Goal: Transaction & Acquisition: Book appointment/travel/reservation

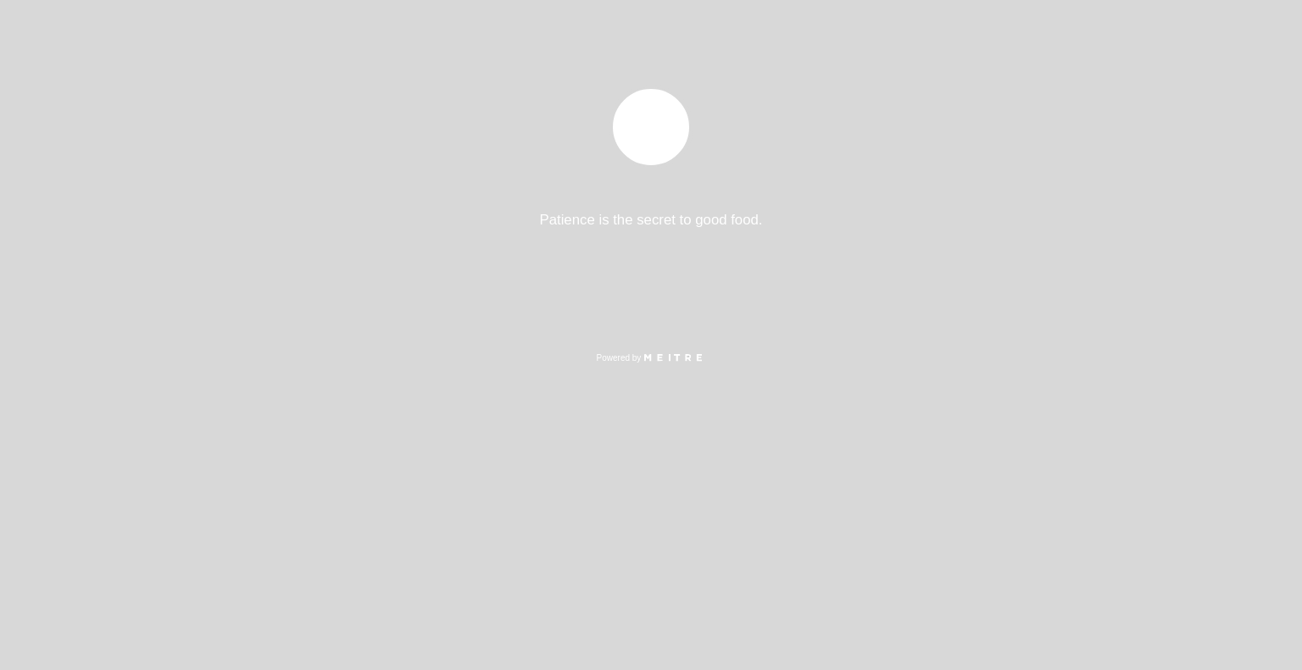
select select "es"
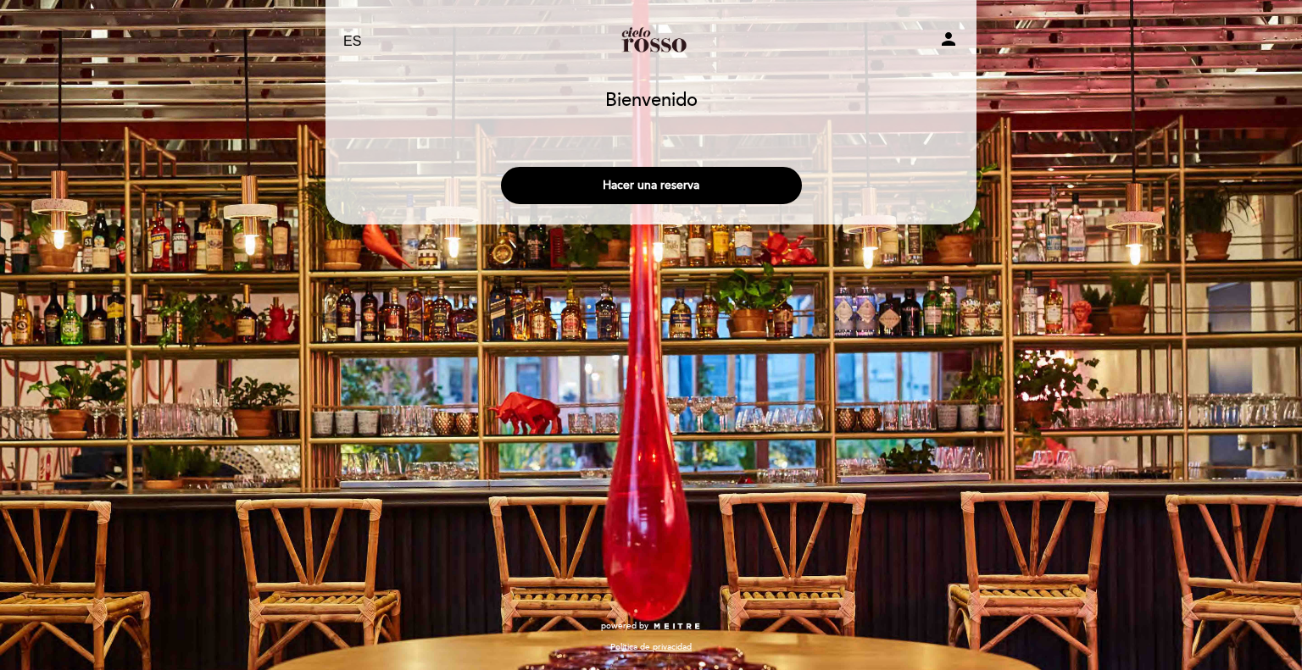
click at [704, 163] on div "Hacer una reserva" at bounding box center [651, 181] width 653 height 63
click at [705, 175] on button "Hacer una reserva" at bounding box center [651, 185] width 301 height 37
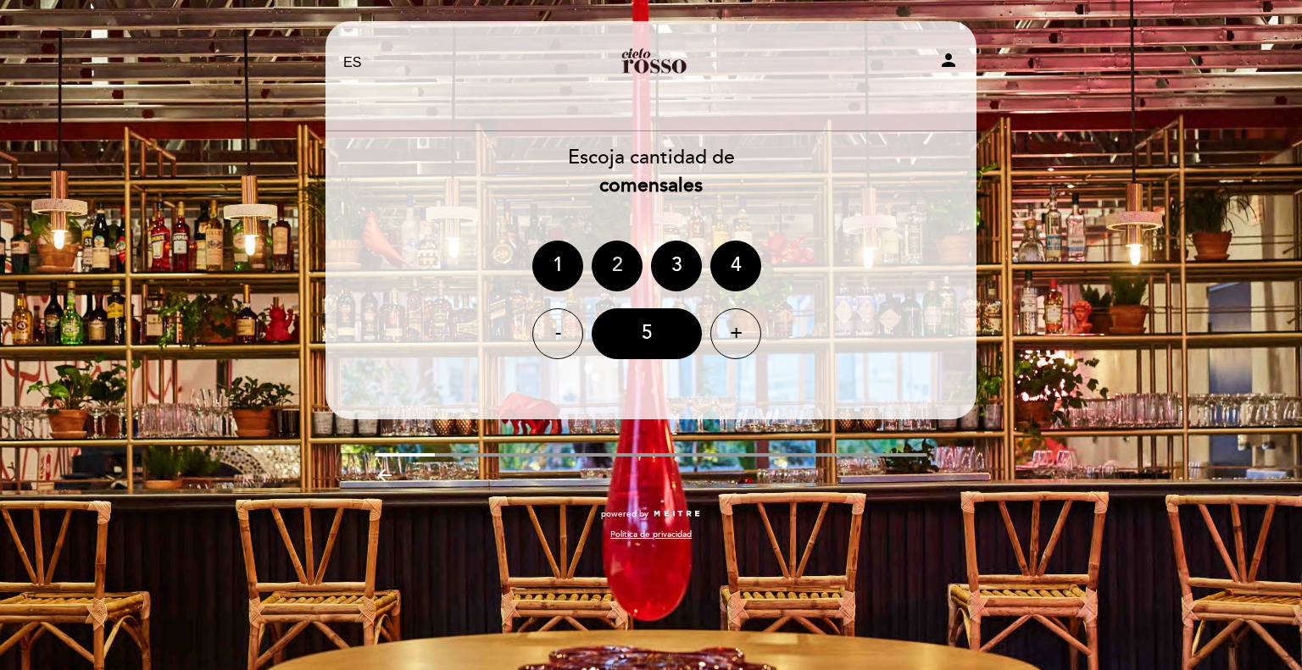
drag, startPoint x: 586, startPoint y: 269, endPoint x: 603, endPoint y: 260, distance: 19.7
click at [593, 267] on ng-container "1 2 3 4" at bounding box center [650, 266] width 237 height 51
click at [604, 260] on div "2" at bounding box center [617, 266] width 51 height 51
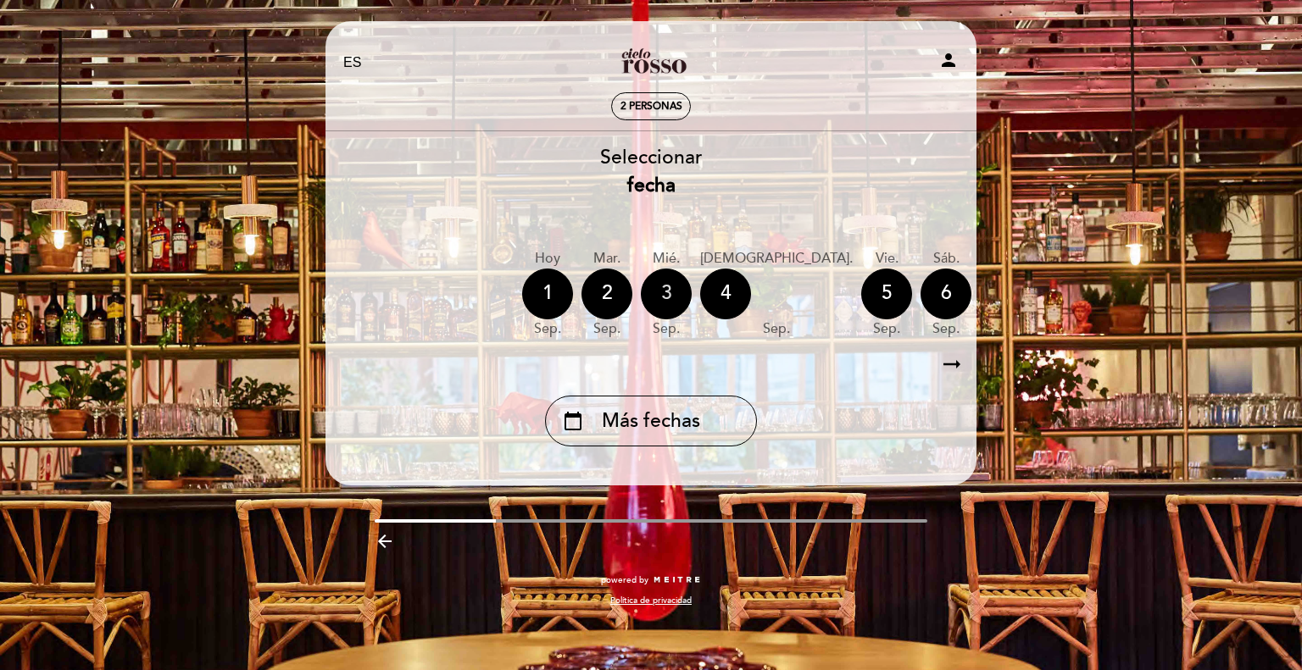
click at [662, 293] on div "3" at bounding box center [666, 294] width 51 height 51
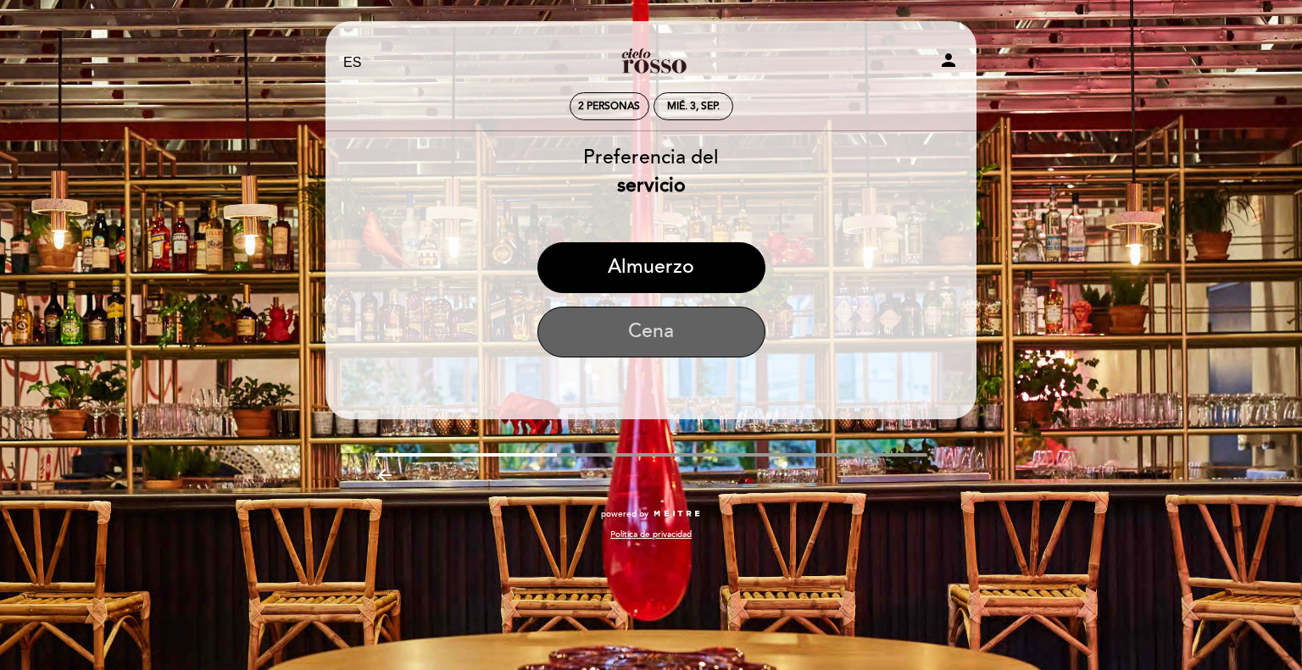
click at [712, 335] on button "Cena" at bounding box center [651, 332] width 228 height 51
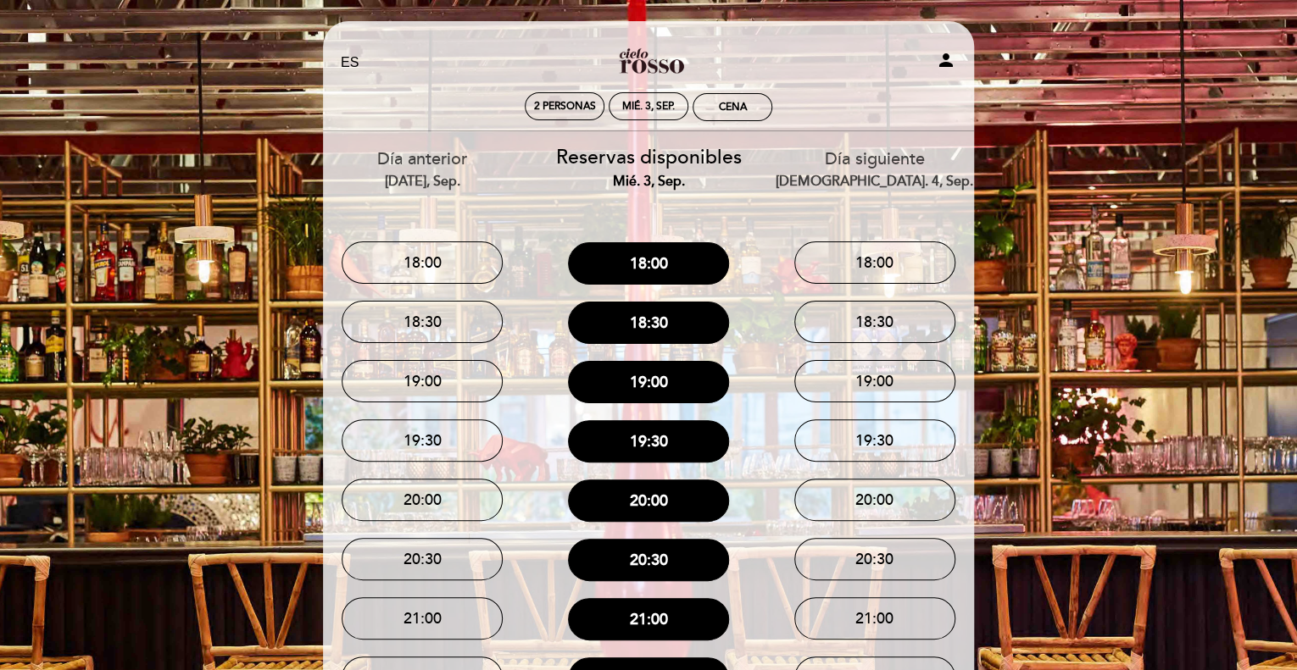
scroll to position [85, 0]
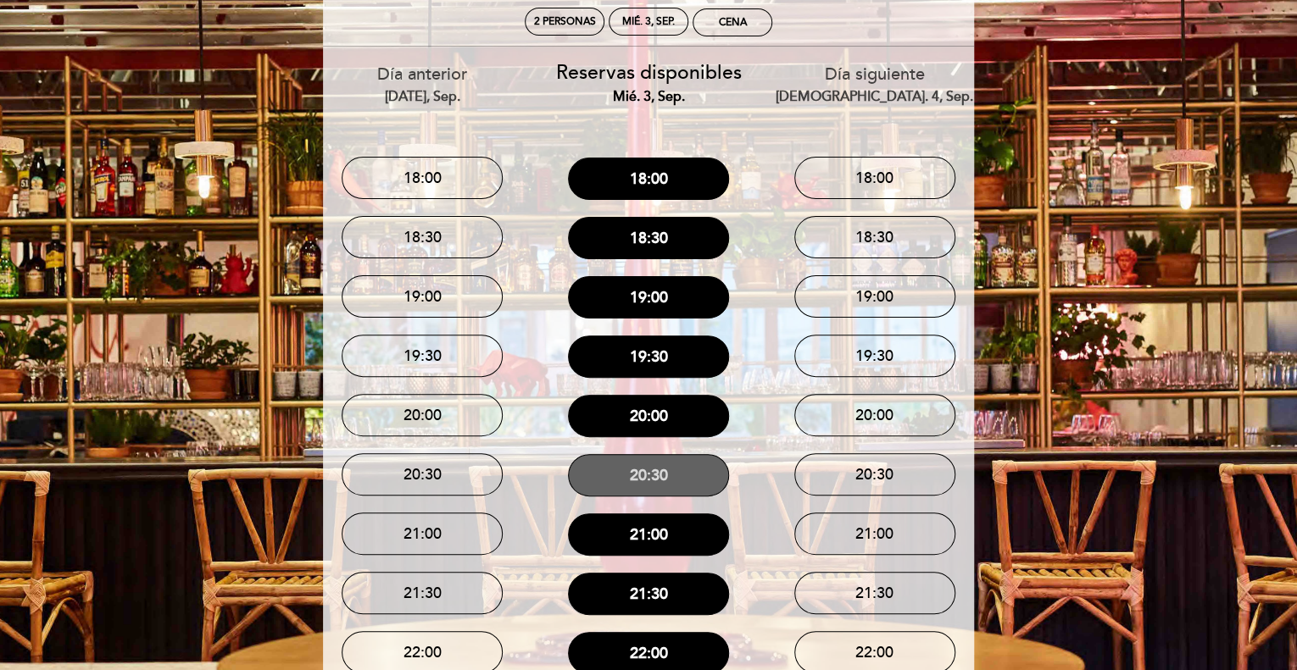
click at [654, 465] on button "20:30" at bounding box center [648, 475] width 161 height 42
drag, startPoint x: 1123, startPoint y: 155, endPoint x: 1086, endPoint y: 30, distance: 130.9
click at [1125, 151] on div "EN ES PT [PERSON_NAME] person 2 personas mié. 3, sep. 20:30 [GEOGRAPHIC_DATA] […" at bounding box center [648, 396] width 1297 height 962
